Goal: Contribute content: Add original content to the website for others to see

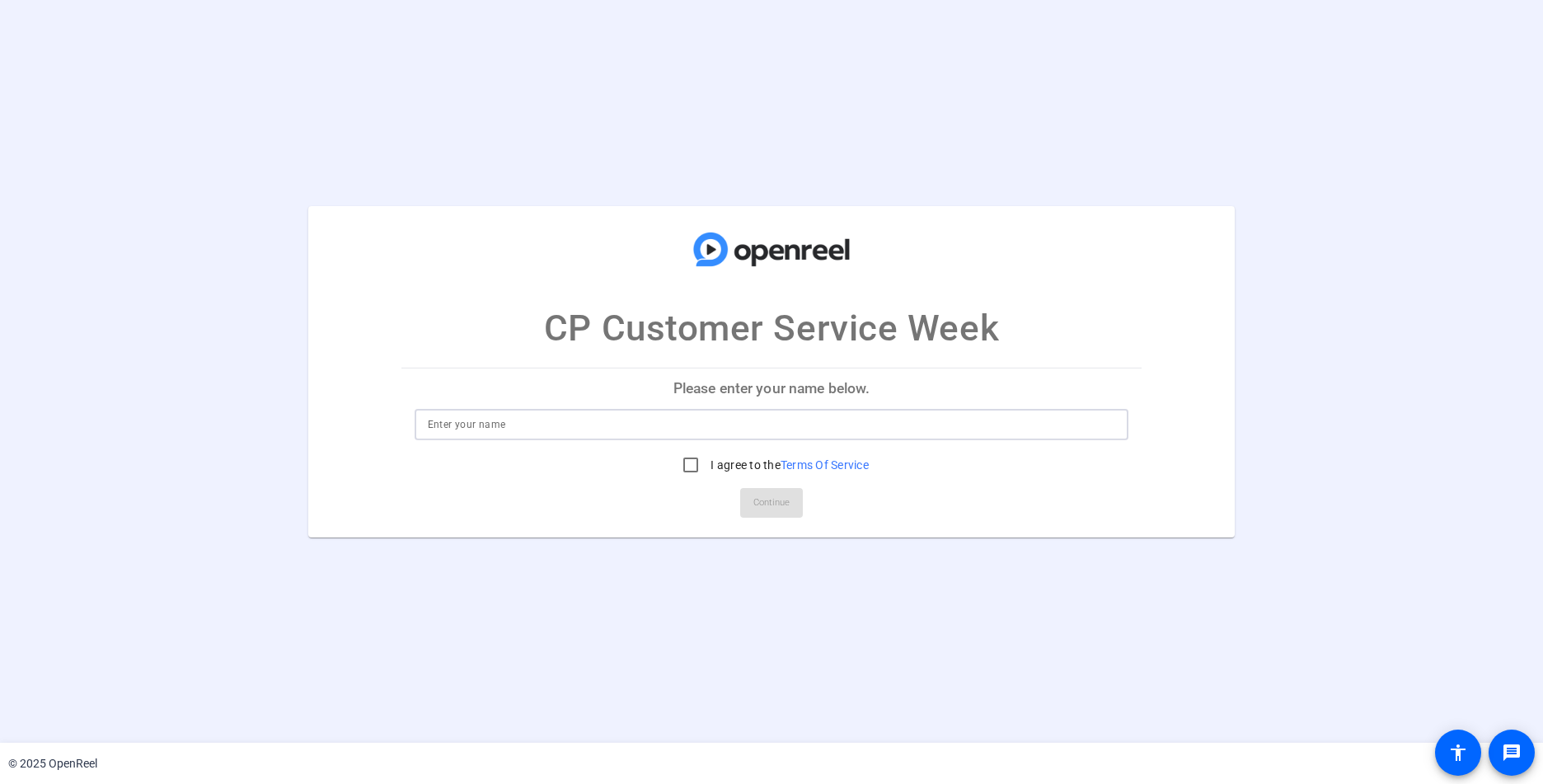
click at [443, 422] on input at bounding box center [772, 424] width 689 height 19
type input "Beckie Harris"
click at [681, 467] on input "I agree to the Terms Of Service" at bounding box center [690, 465] width 33 height 33
checkbox input "true"
click at [767, 507] on span "Continue" at bounding box center [772, 502] width 36 height 24
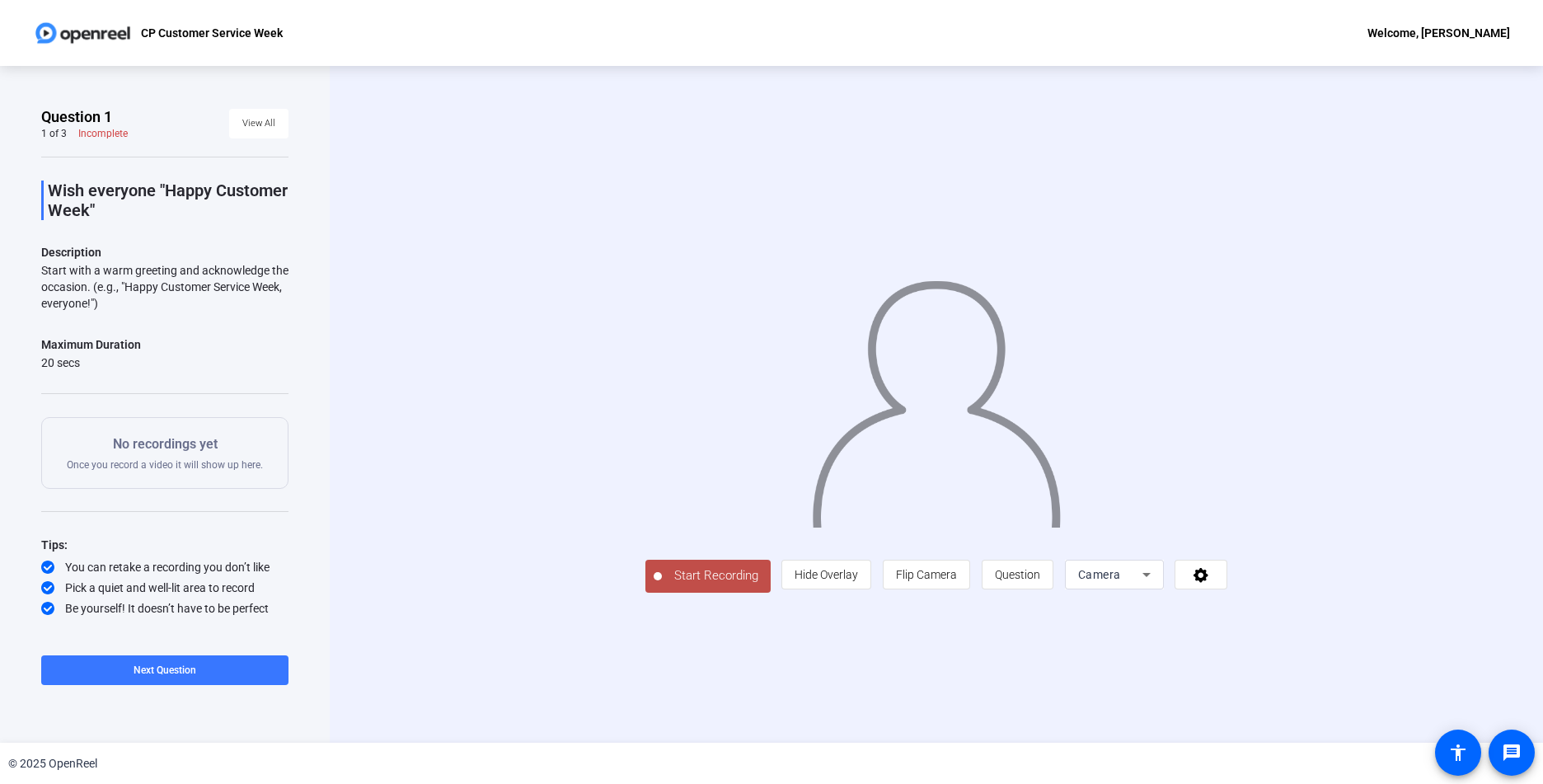
click at [662, 585] on span "Start Recording" at bounding box center [716, 575] width 109 height 19
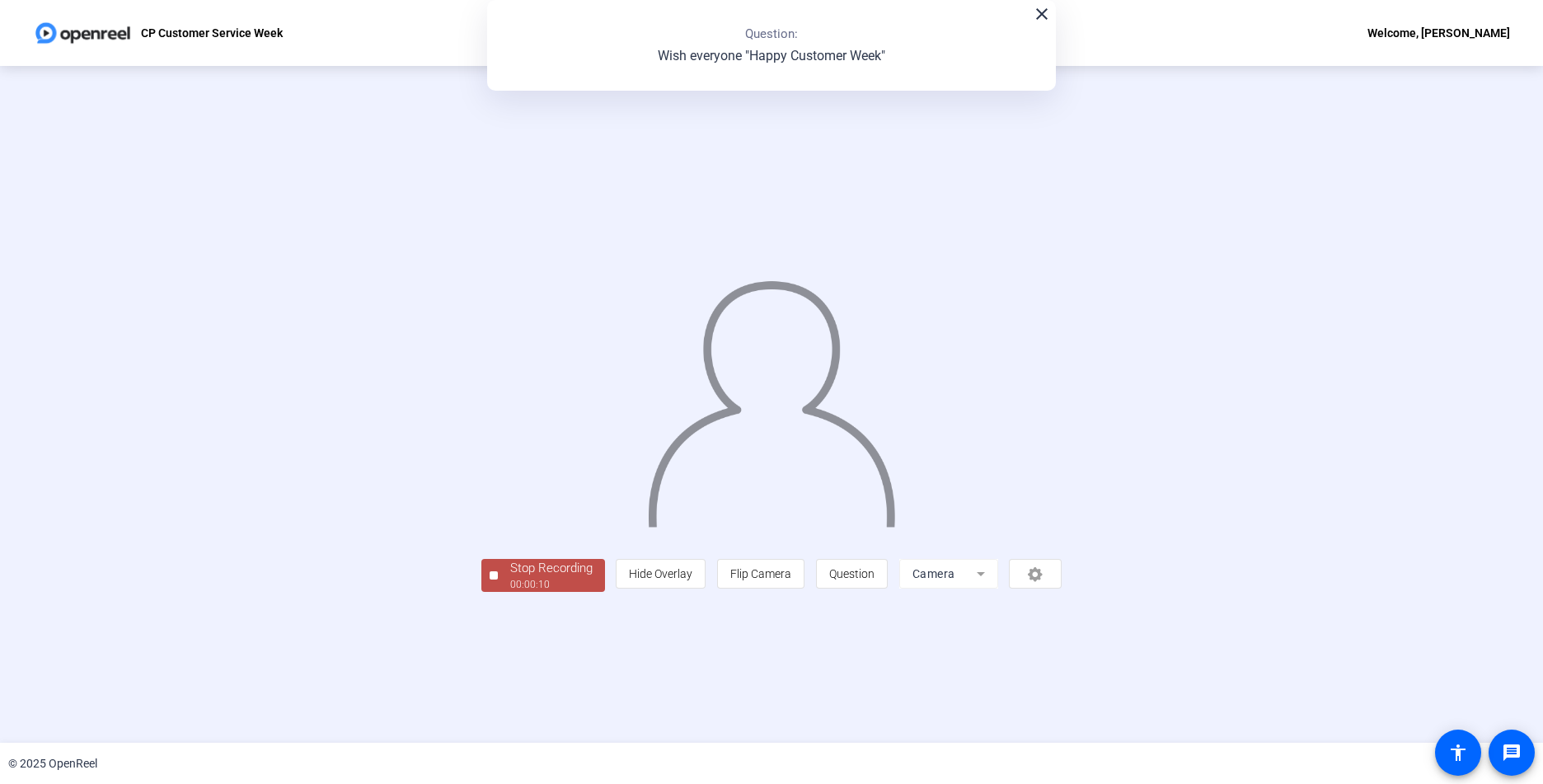
click at [510, 578] on div "Stop Recording" at bounding box center [552, 568] width 83 height 19
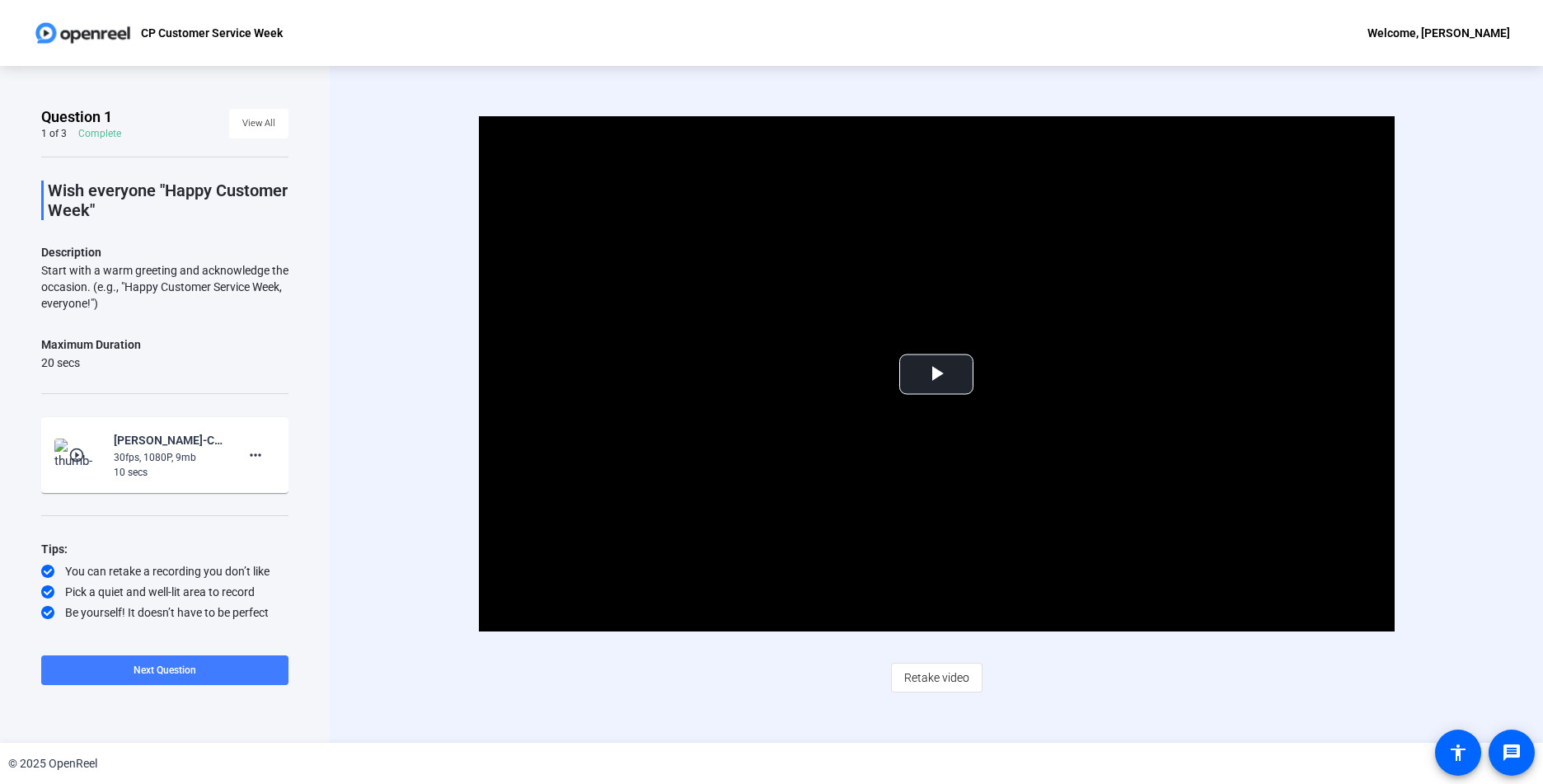
click at [235, 671] on span at bounding box center [165, 670] width 248 height 40
